Goal: Information Seeking & Learning: Learn about a topic

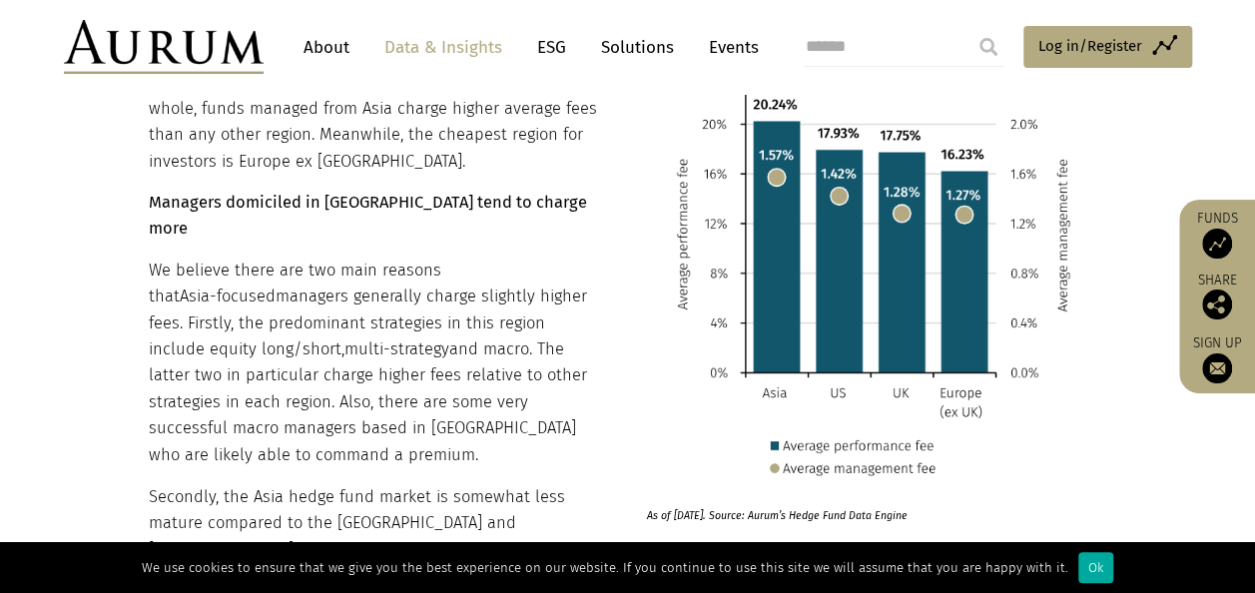
scroll to position [8883, 0]
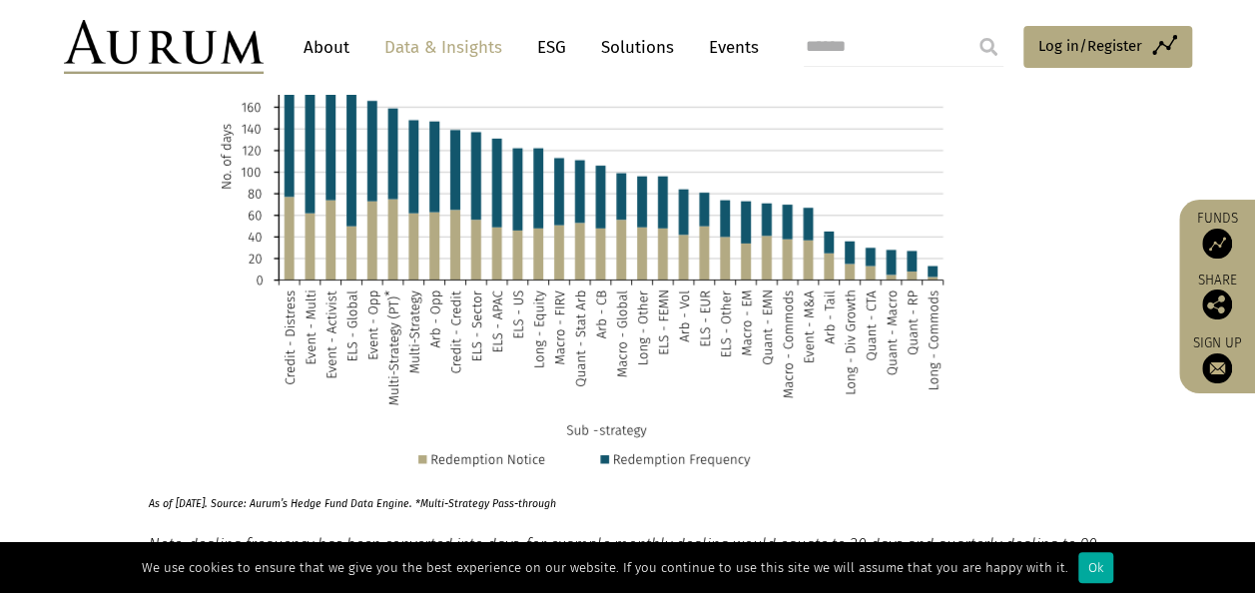
scroll to position [10680, 0]
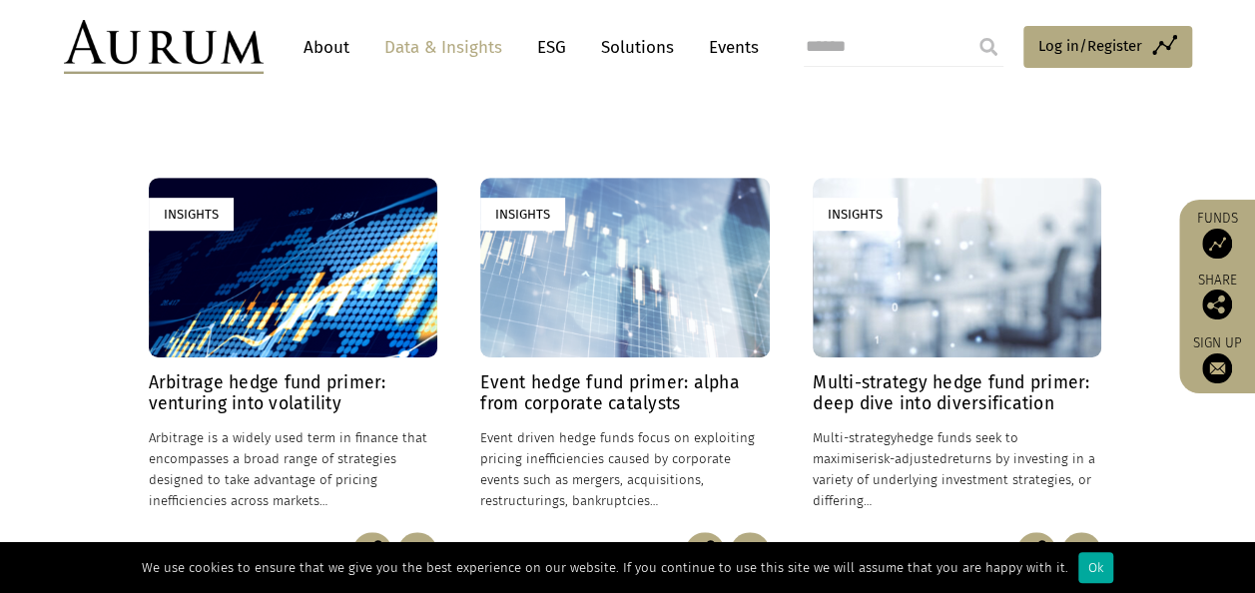
scroll to position [499, 0]
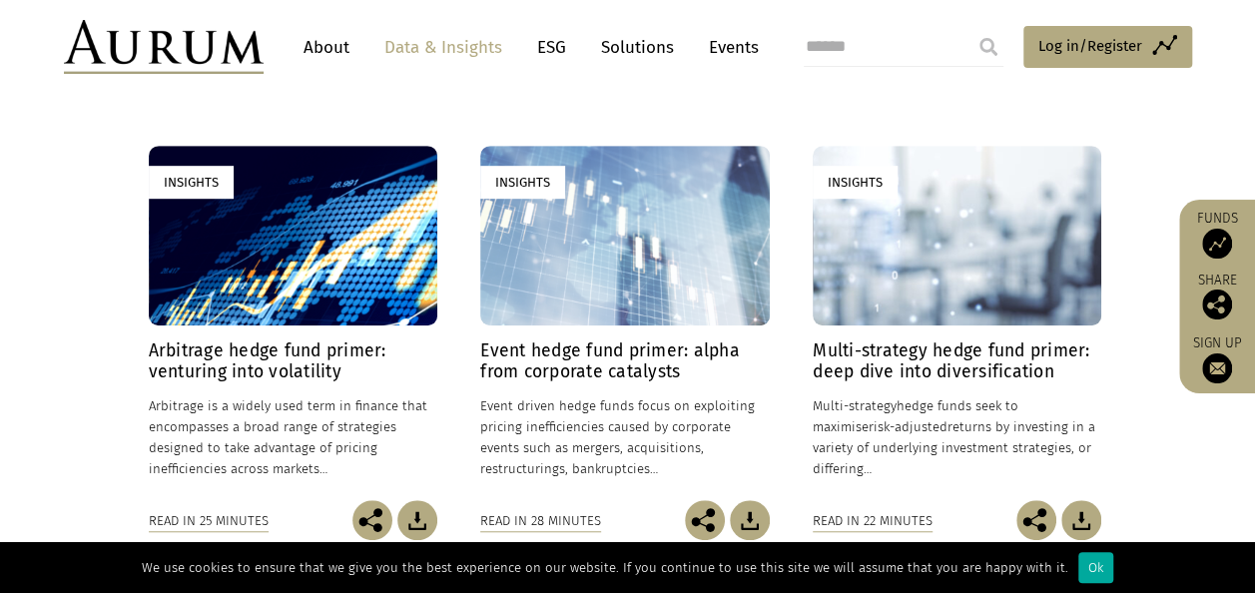
click at [305, 359] on h4 "Arbitrage hedge fund primer: venturing into volatility" at bounding box center [293, 361] width 288 height 42
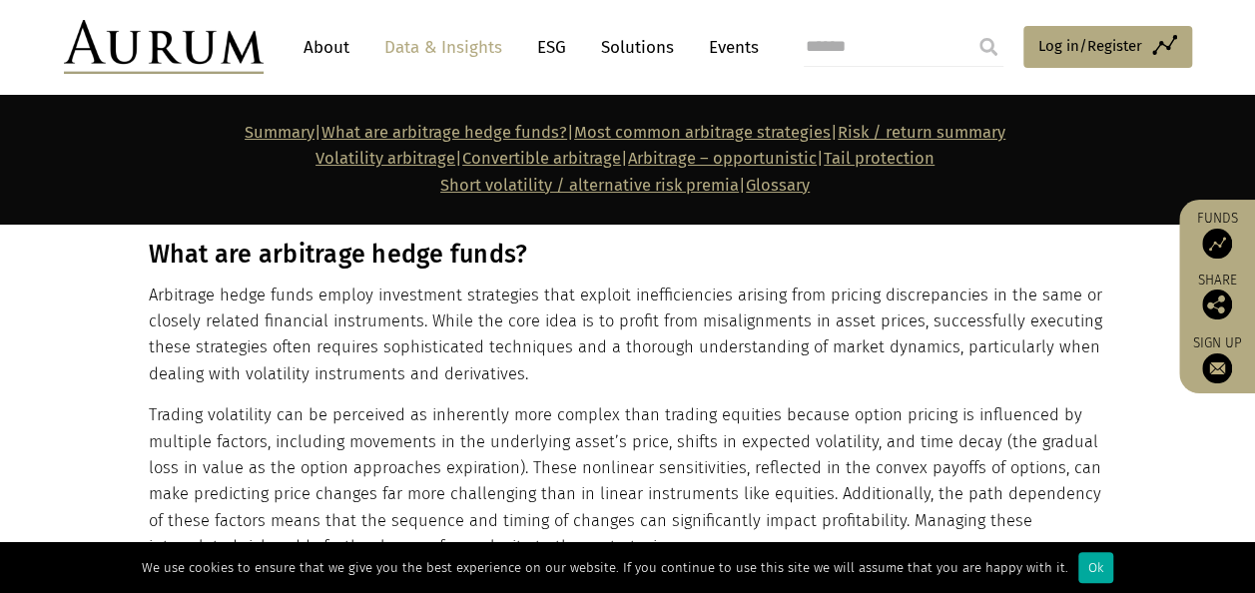
scroll to position [1298, 0]
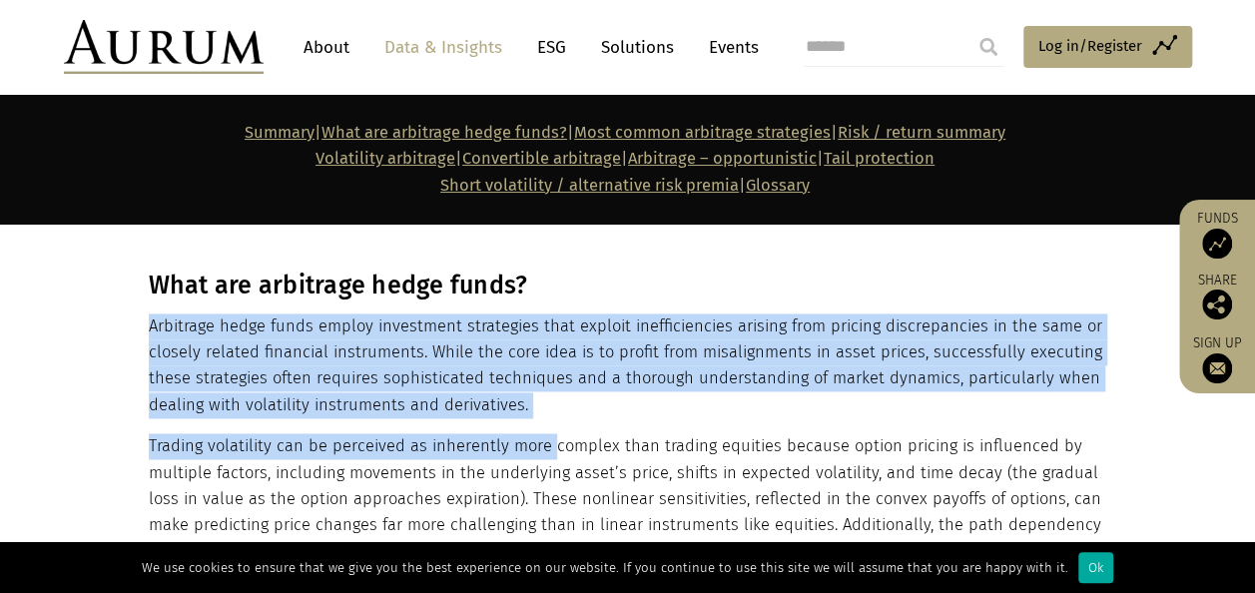
drag, startPoint x: 148, startPoint y: 324, endPoint x: 555, endPoint y: 426, distance: 419.8
click at [555, 426] on div "What are arbitrage hedge funds? Arbitrage hedge funds employ investment strateg…" at bounding box center [625, 599] width 953 height 658
drag, startPoint x: 555, startPoint y: 426, endPoint x: 550, endPoint y: 405, distance: 21.5
click at [550, 405] on p "Arbitrage hedge funds employ investment strategies that exploit inefficiencies …" at bounding box center [625, 366] width 953 height 106
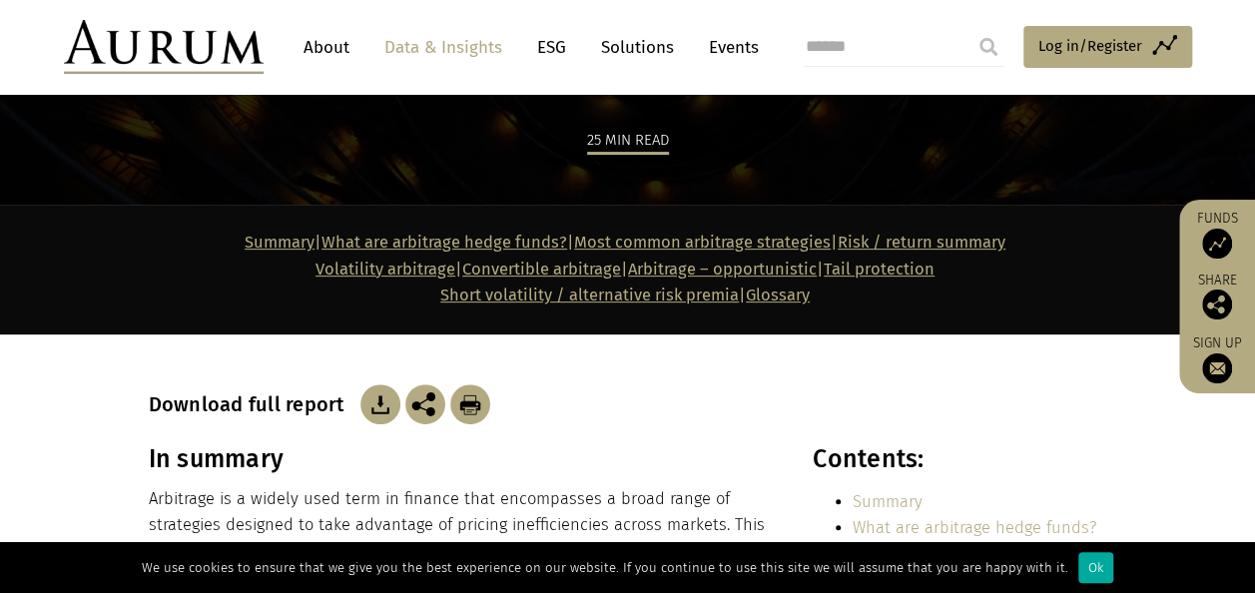
scroll to position [200, 0]
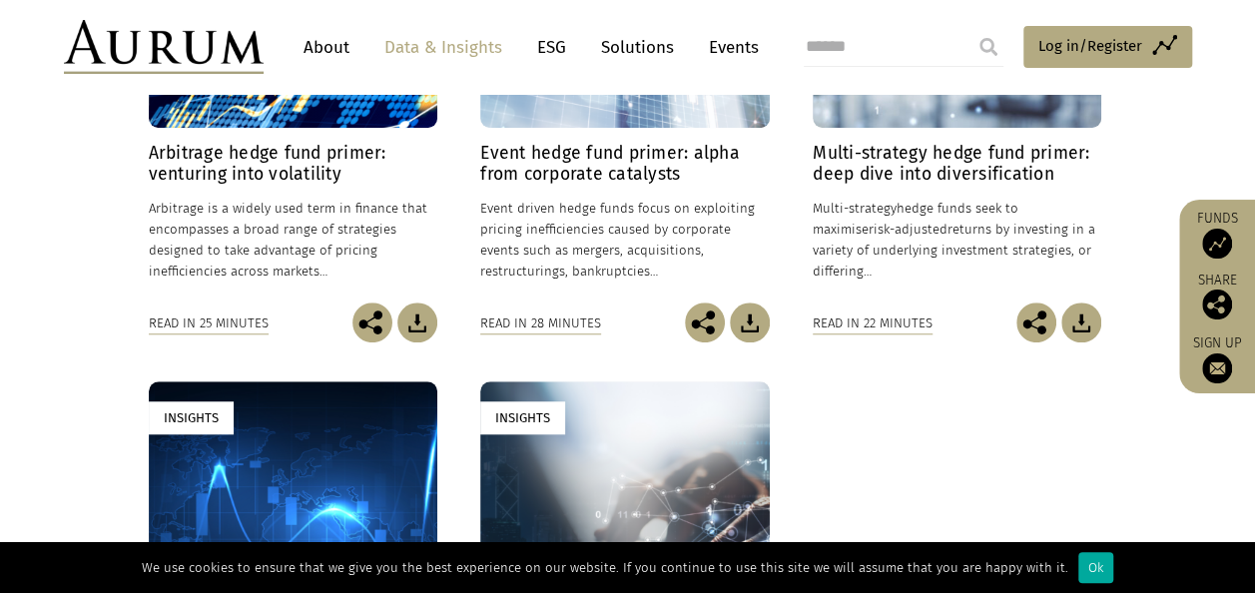
scroll to position [699, 0]
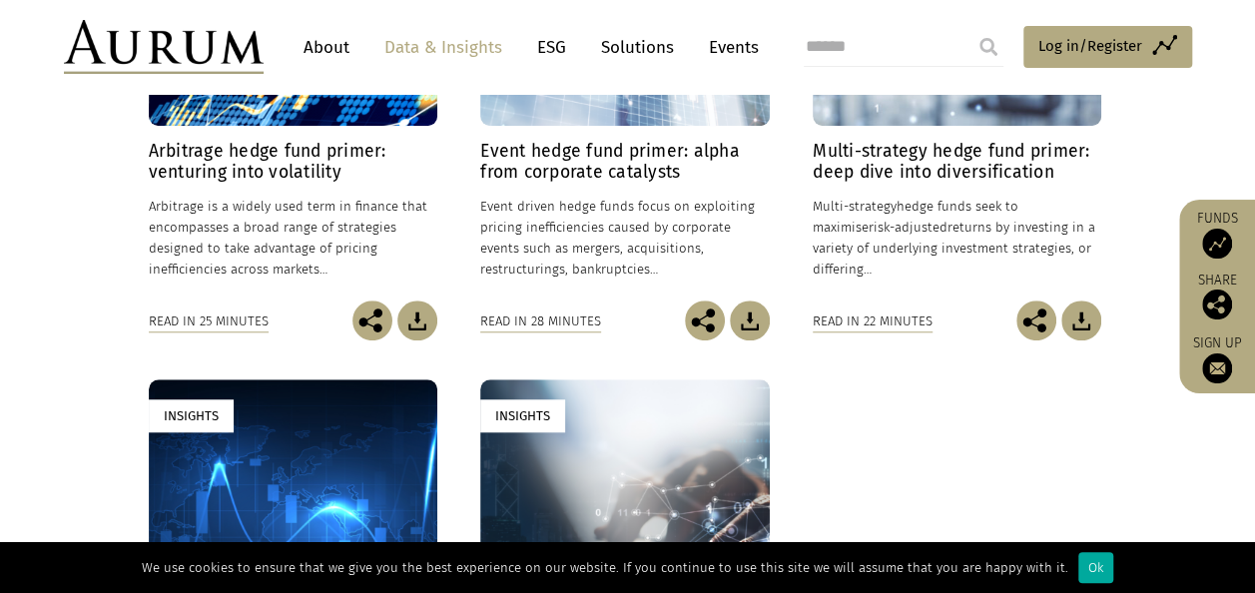
click at [588, 172] on h4 "Event hedge fund primer: alpha from corporate catalysts" at bounding box center [624, 162] width 288 height 42
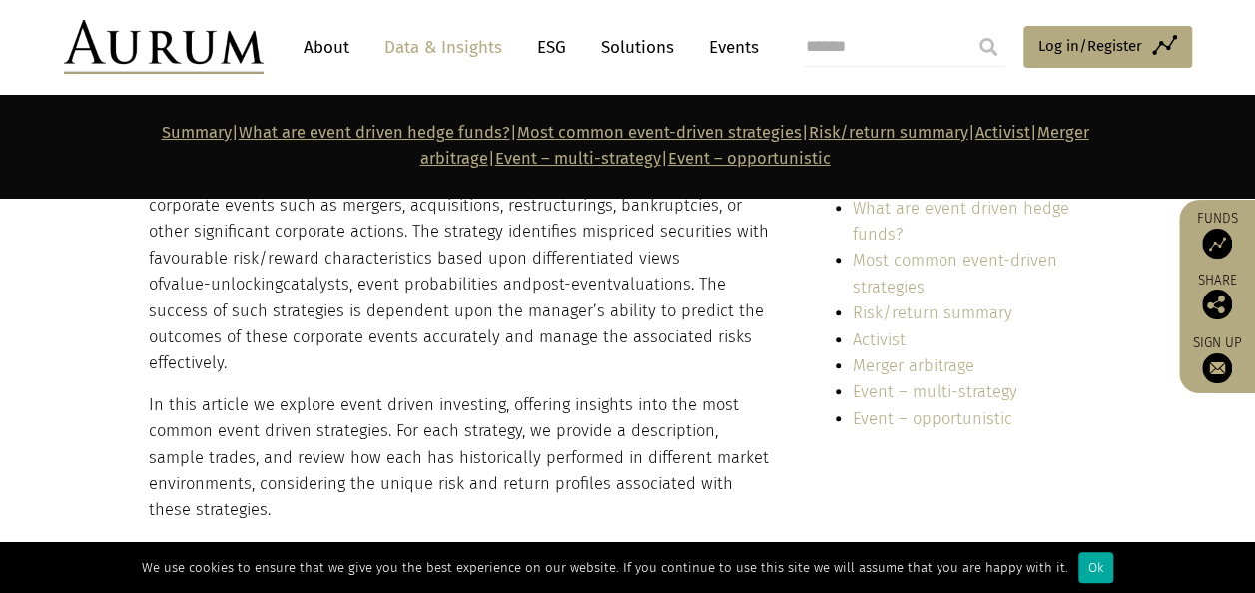
scroll to position [399, 0]
